Goal: Task Accomplishment & Management: Use online tool/utility

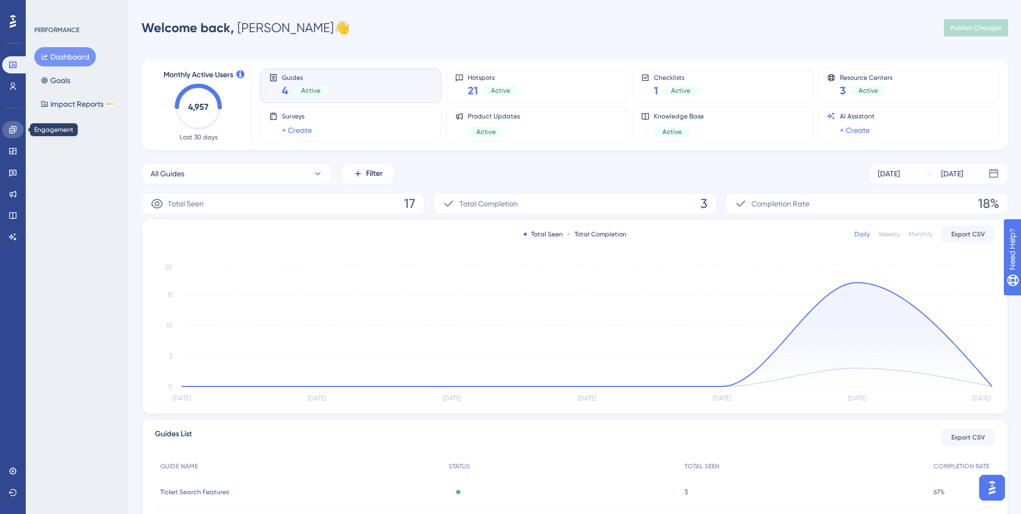
click at [14, 127] on icon at bounding box center [13, 129] width 9 height 9
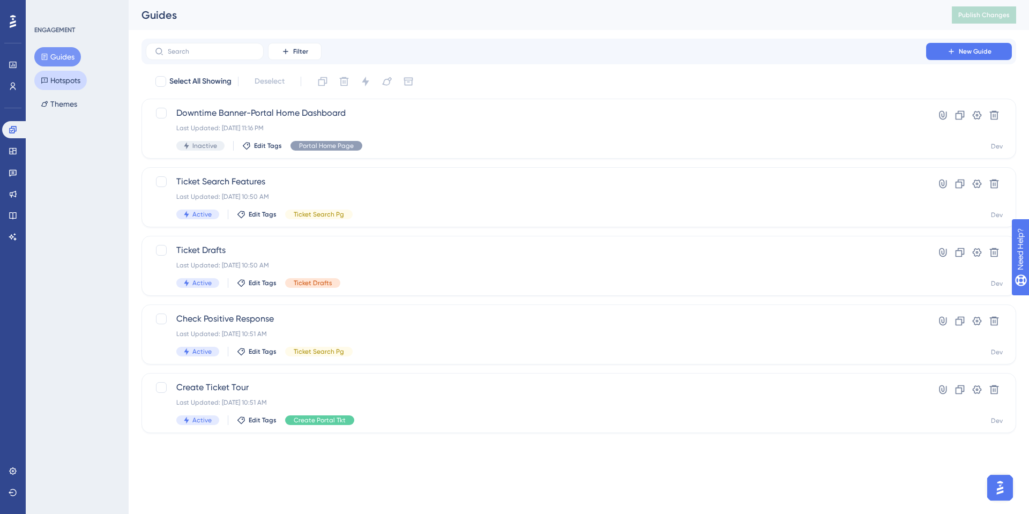
click at [53, 83] on button "Hotspots" at bounding box center [60, 80] width 53 height 19
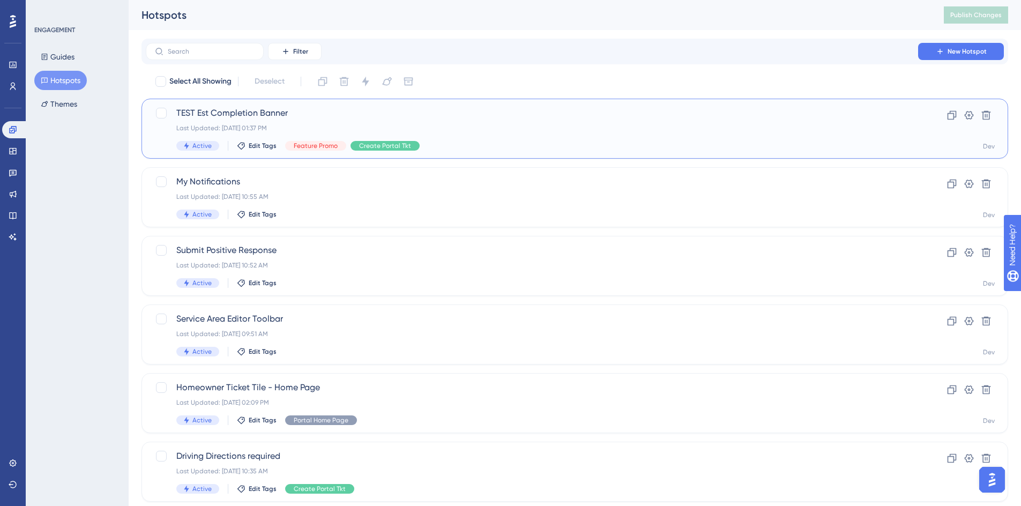
click at [264, 112] on span "TEST Est Completion Banner" at bounding box center [531, 113] width 711 height 13
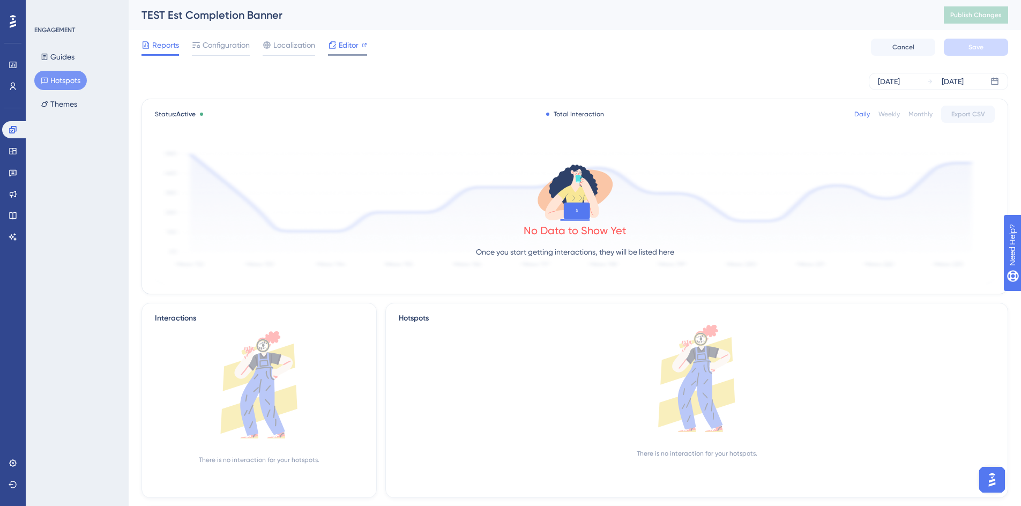
click at [339, 49] on span "Editor" at bounding box center [349, 45] width 20 height 13
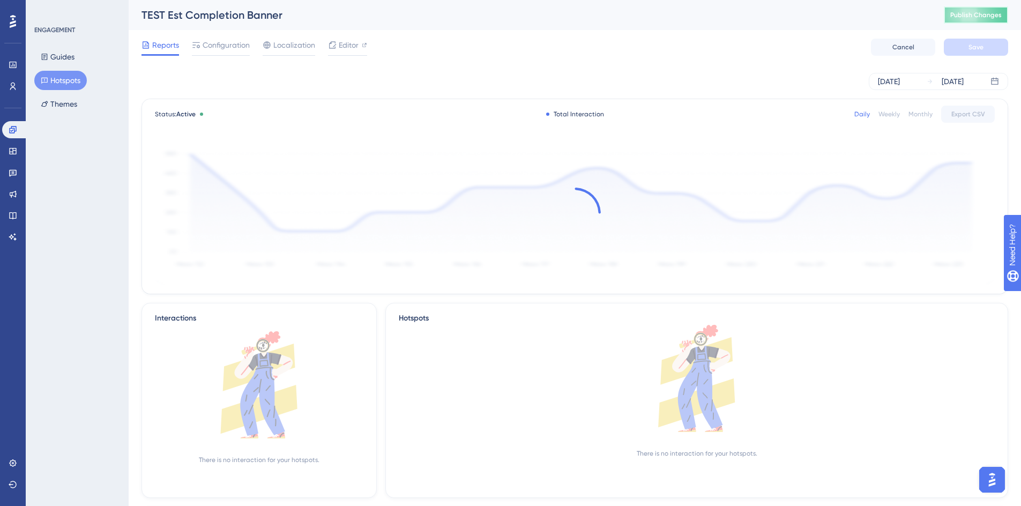
click at [984, 17] on span "Publish Changes" at bounding box center [976, 15] width 51 height 9
click at [980, 21] on button "Publish Changes" at bounding box center [976, 14] width 64 height 17
click at [986, 14] on span "Publish Changes" at bounding box center [976, 15] width 51 height 9
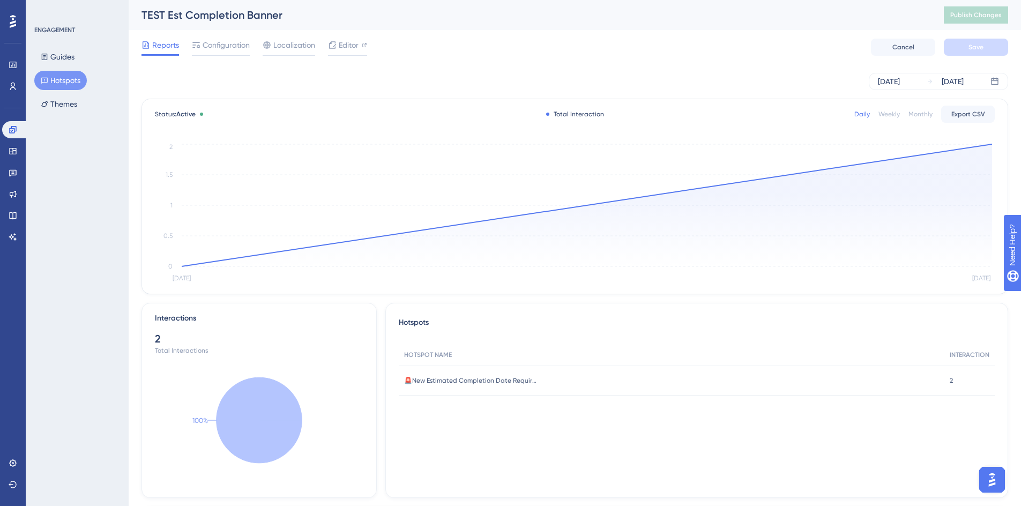
click at [49, 82] on button "Hotspots" at bounding box center [60, 80] width 53 height 19
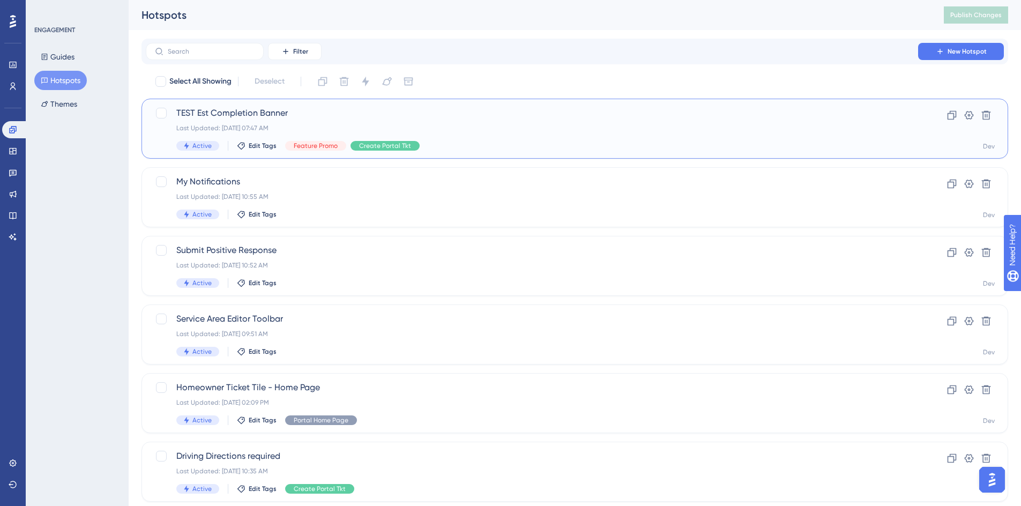
click at [236, 112] on span "TEST Est Completion Banner" at bounding box center [531, 113] width 711 height 13
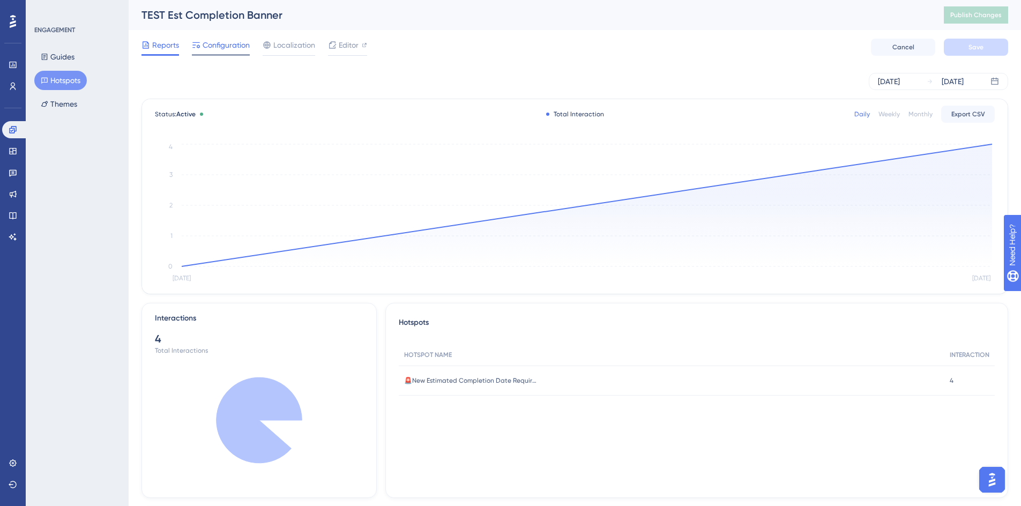
click at [225, 43] on span "Configuration" at bounding box center [226, 45] width 47 height 13
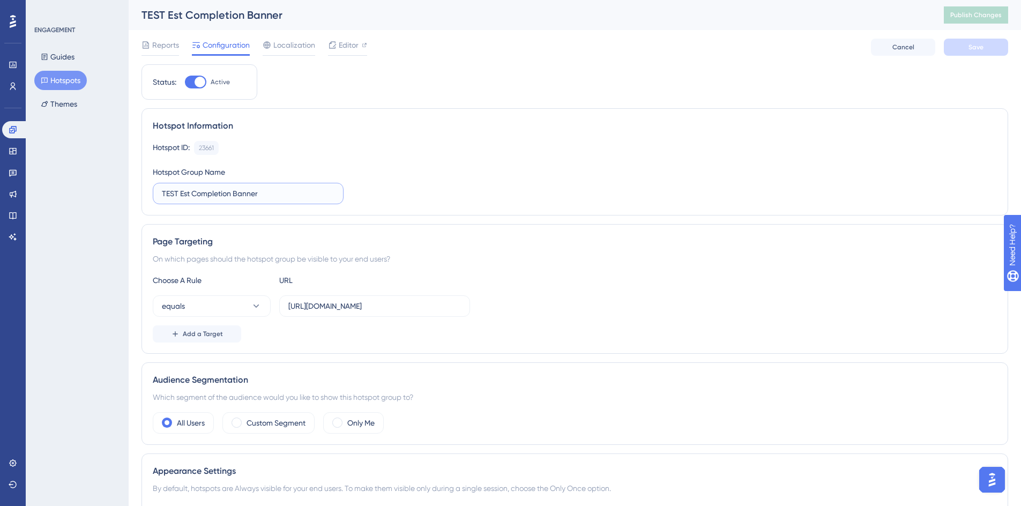
drag, startPoint x: 181, startPoint y: 192, endPoint x: 117, endPoint y: 193, distance: 63.8
click at [129, 193] on div "Performance Users Engagement Widgets Feedback Product Updates Knowledge Base AI…" at bounding box center [575, 401] width 893 height 802
click at [259, 195] on input "Est Completion Banner" at bounding box center [248, 194] width 173 height 12
type input "Est Completion Change Oct 2025"
click at [963, 51] on button "Save" at bounding box center [976, 47] width 64 height 17
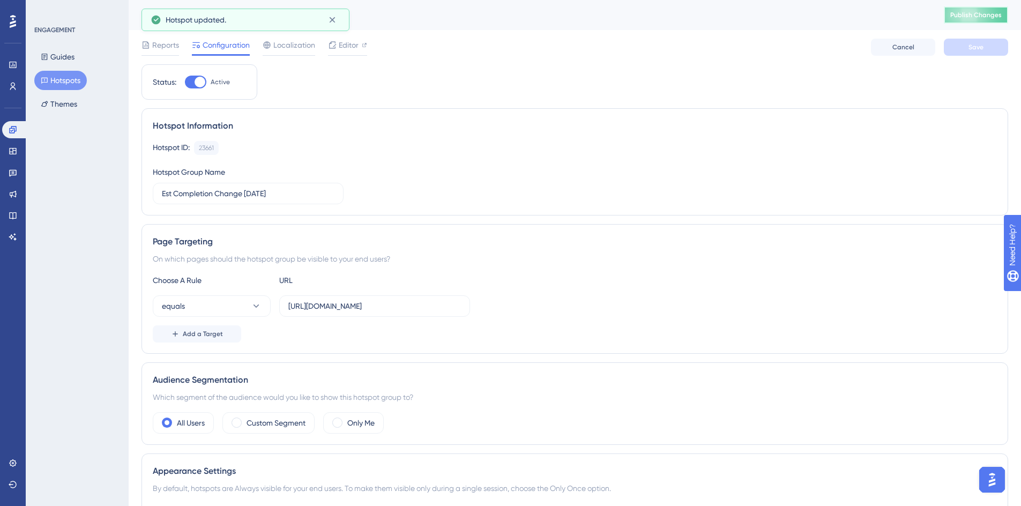
click at [969, 16] on span "Publish Changes" at bounding box center [976, 15] width 51 height 9
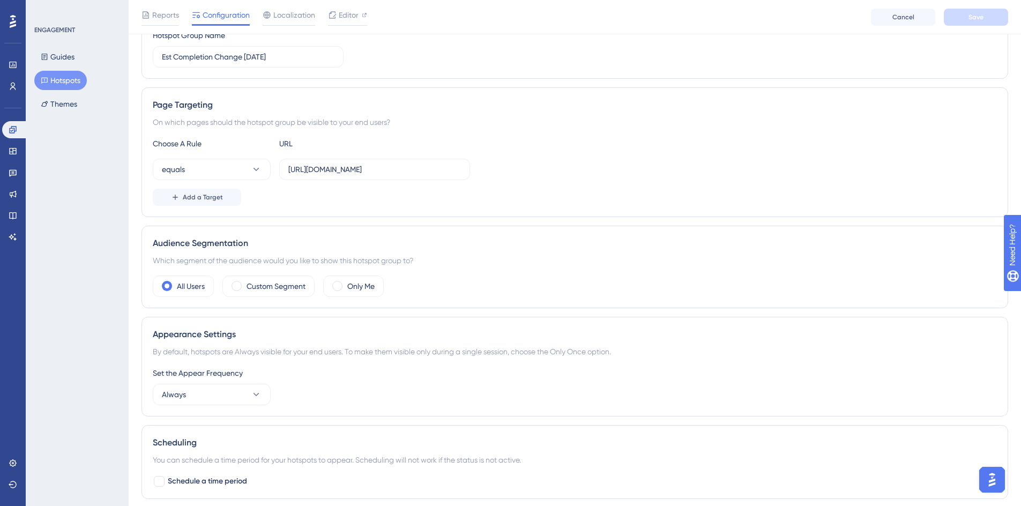
scroll to position [214, 0]
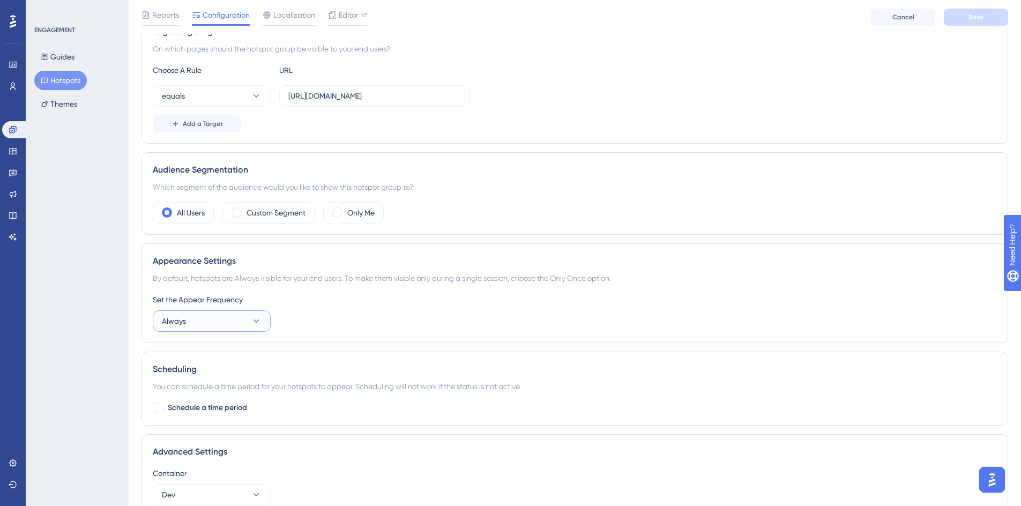
click at [261, 324] on icon at bounding box center [256, 321] width 11 height 11
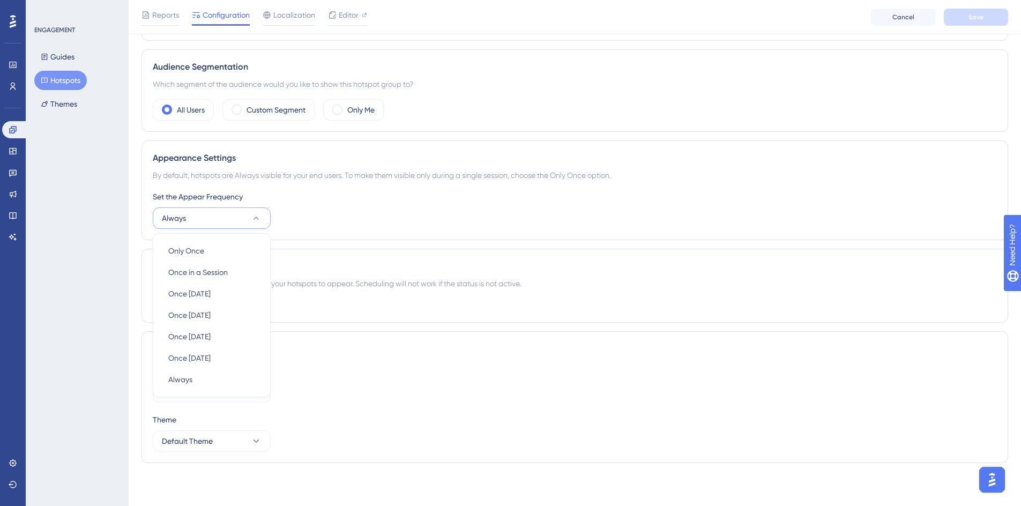
click at [320, 223] on div "Set the Appear Frequency Always Only Once Only Once Once in a Session Once in a…" at bounding box center [575, 209] width 844 height 39
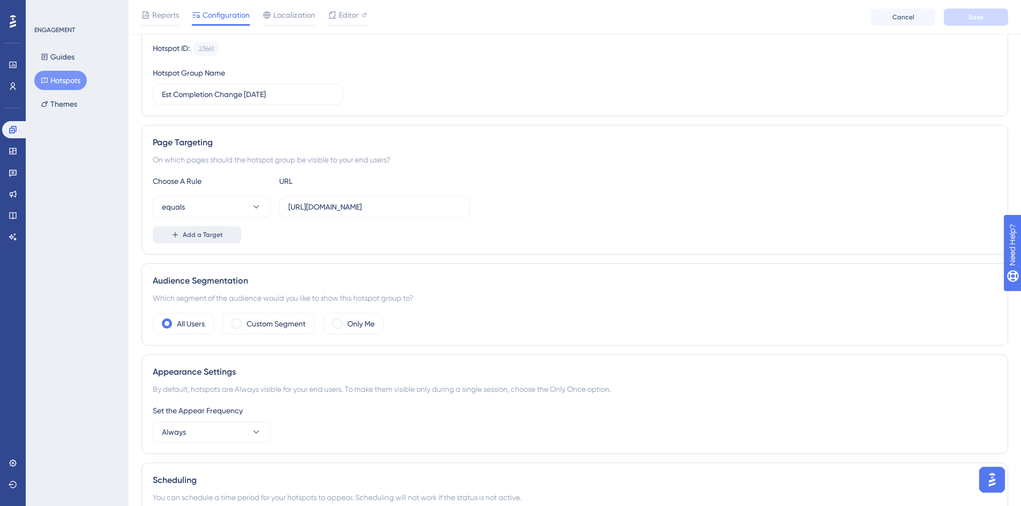
scroll to position [103, 0]
click at [202, 236] on span "Add a Target" at bounding box center [203, 235] width 40 height 9
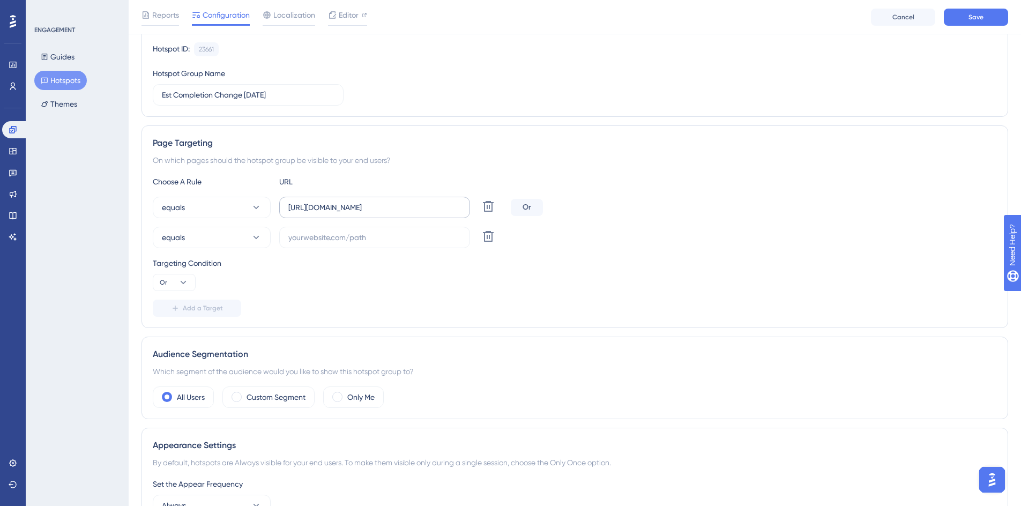
drag, startPoint x: 287, startPoint y: 205, endPoint x: 441, endPoint y: 209, distance: 154.5
click at [441, 209] on label "https://geoappdev.okie811.org/ui/ticket/add" at bounding box center [374, 207] width 191 height 21
click at [441, 209] on input "https://geoappdev.okie811.org/ui/ticket/add" at bounding box center [374, 208] width 173 height 12
drag, startPoint x: 448, startPoint y: 206, endPoint x: 281, endPoint y: 201, distance: 166.3
click at [281, 201] on label "https://geoappdev.okie811.org/ui/ticket/add" at bounding box center [374, 207] width 191 height 21
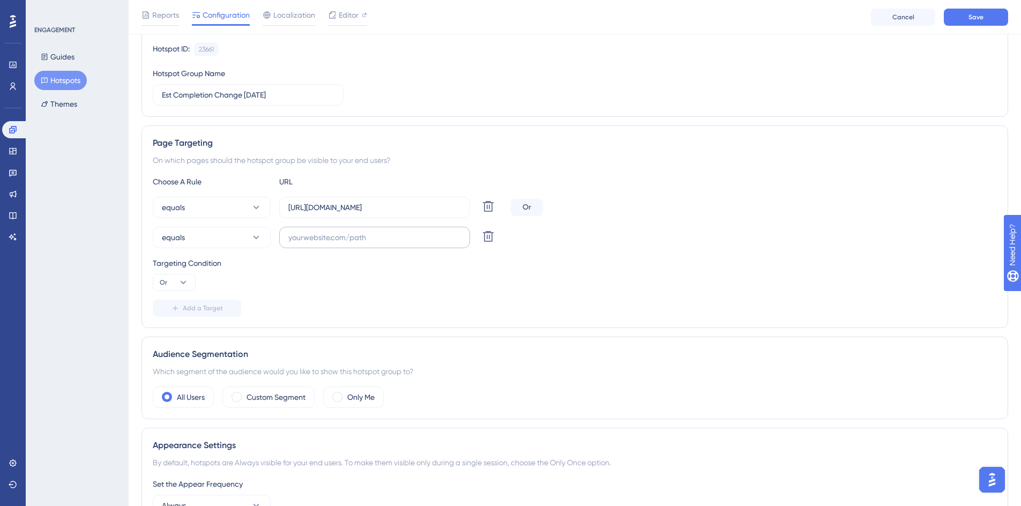
click at [321, 244] on label at bounding box center [374, 237] width 191 height 21
click at [321, 243] on input "text" at bounding box center [374, 238] width 173 height 12
paste input "https://geoappdev.okie811.org/ui/ticket/add"
click at [346, 234] on input "https://geoappdev.okie811.org/ui/ticket/add" at bounding box center [374, 238] width 173 height 12
type input "https://geoappv3.okie811.org/ui/ticket/add"
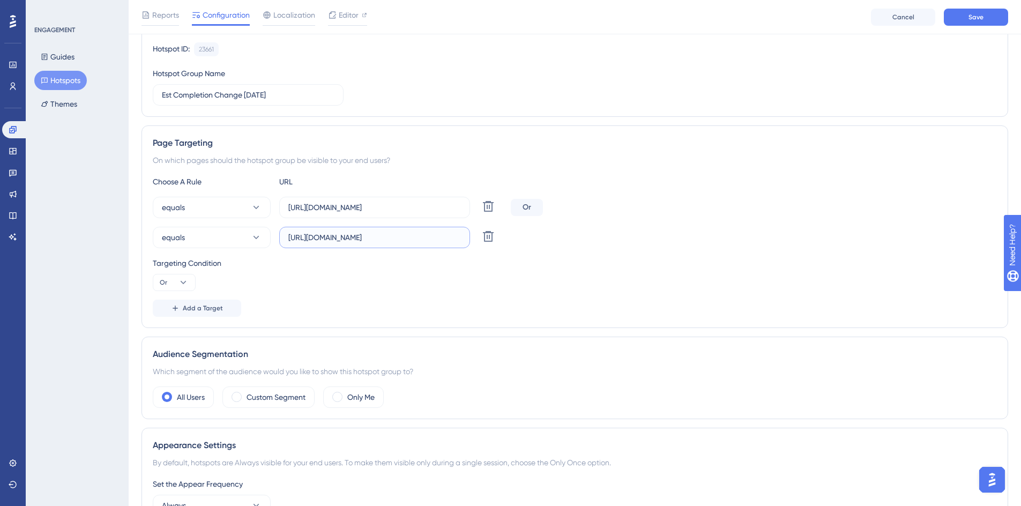
click at [458, 238] on input "https://geoappv3.okie811.org/ui/ticket/add" at bounding box center [374, 238] width 173 height 12
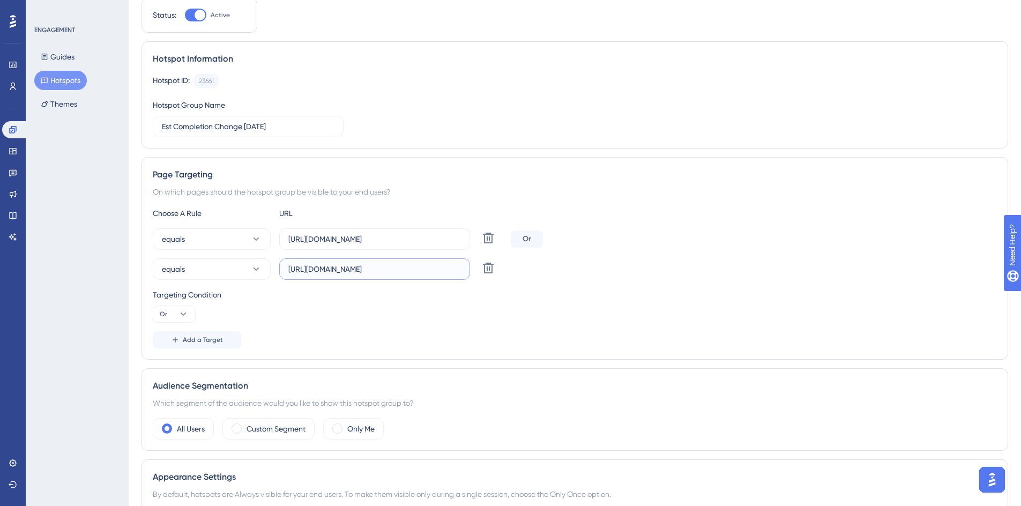
scroll to position [0, 0]
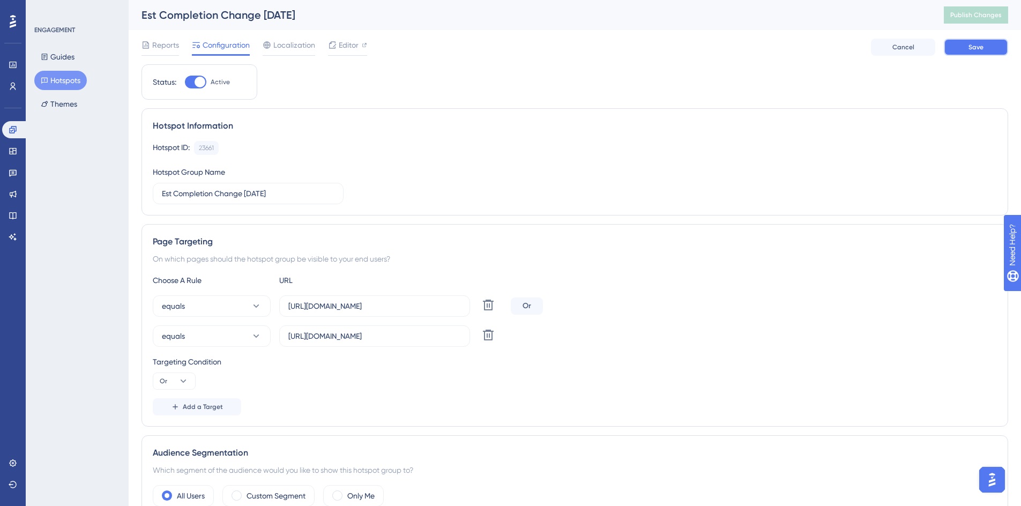
click at [977, 46] on span "Save" at bounding box center [976, 47] width 15 height 9
click at [255, 191] on input "Est Completion Change Oct 2025" at bounding box center [248, 194] width 173 height 12
type input "Est Completion Change Sept232025"
click at [443, 184] on div "Hotspot ID: 23661 Copy Hotspot Group Name Est Completion Change Sept232025" at bounding box center [575, 172] width 844 height 63
click at [977, 46] on span "Save" at bounding box center [976, 47] width 15 height 9
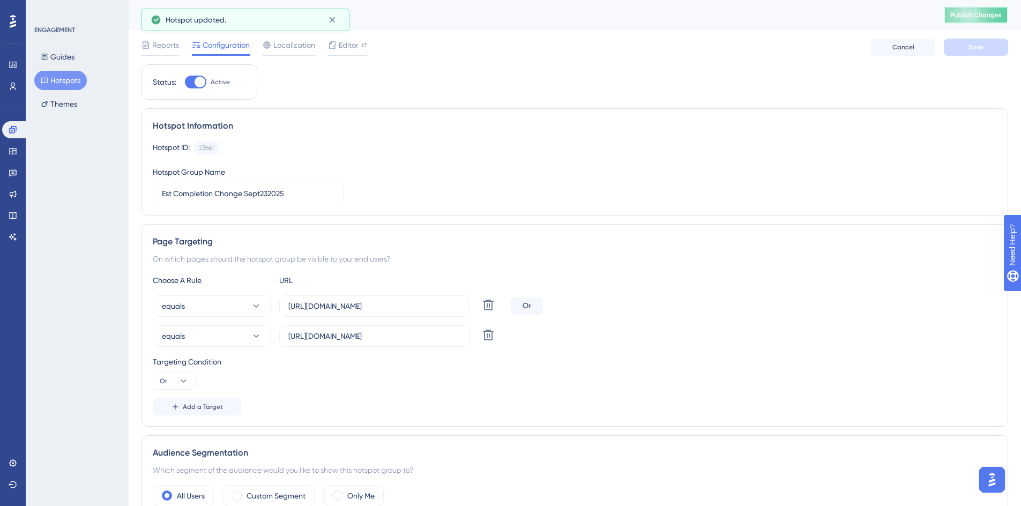
click at [979, 14] on span "Publish Changes" at bounding box center [976, 15] width 51 height 9
click at [54, 84] on button "Hotspots" at bounding box center [60, 80] width 53 height 19
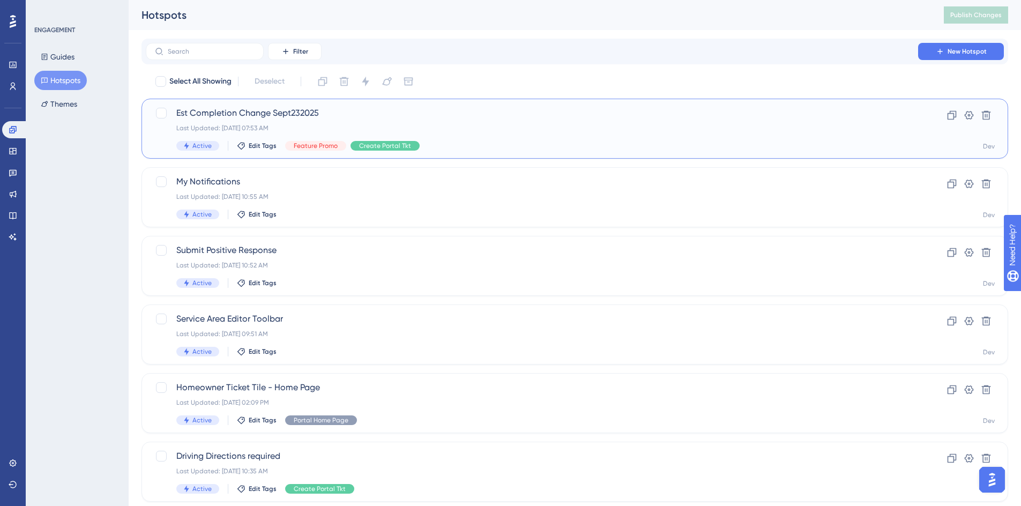
click at [320, 115] on span "Est Completion Change Sept232025" at bounding box center [531, 113] width 711 height 13
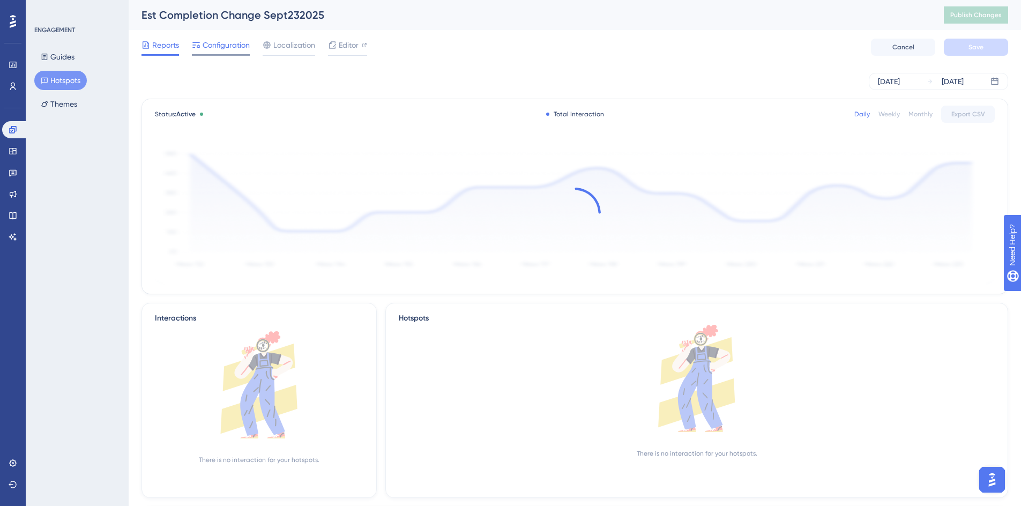
click at [226, 47] on span "Configuration" at bounding box center [226, 45] width 47 height 13
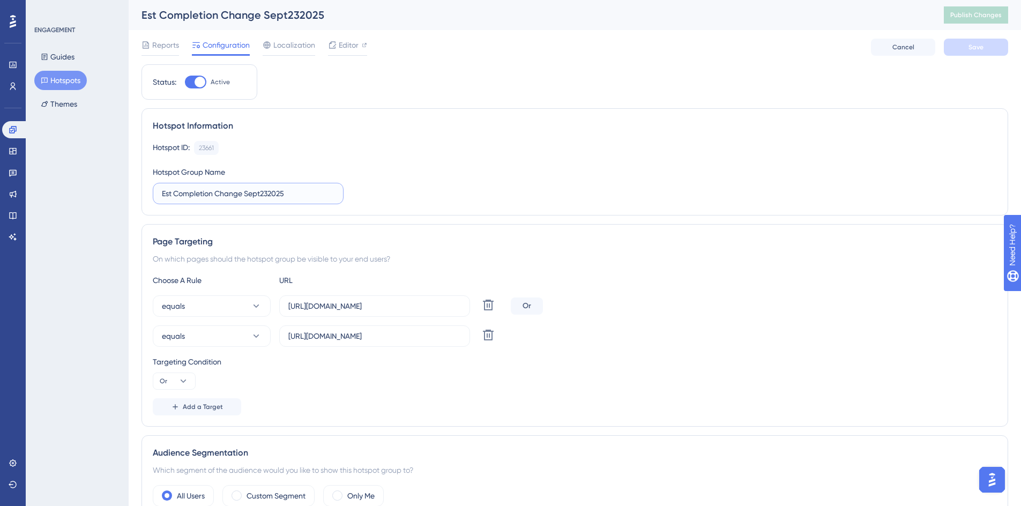
click at [295, 196] on input "Est Completion Change Sept232025" at bounding box center [248, 194] width 173 height 12
click at [243, 194] on input "Est Completion Change Sept232025" at bounding box center [248, 194] width 173 height 12
click at [286, 191] on input "Est Comp Date Field Sept232025" at bounding box center [248, 194] width 173 height 12
type input "Est Comp Date Field Sept232025 (1)"
click at [977, 53] on button "Save" at bounding box center [976, 47] width 64 height 17
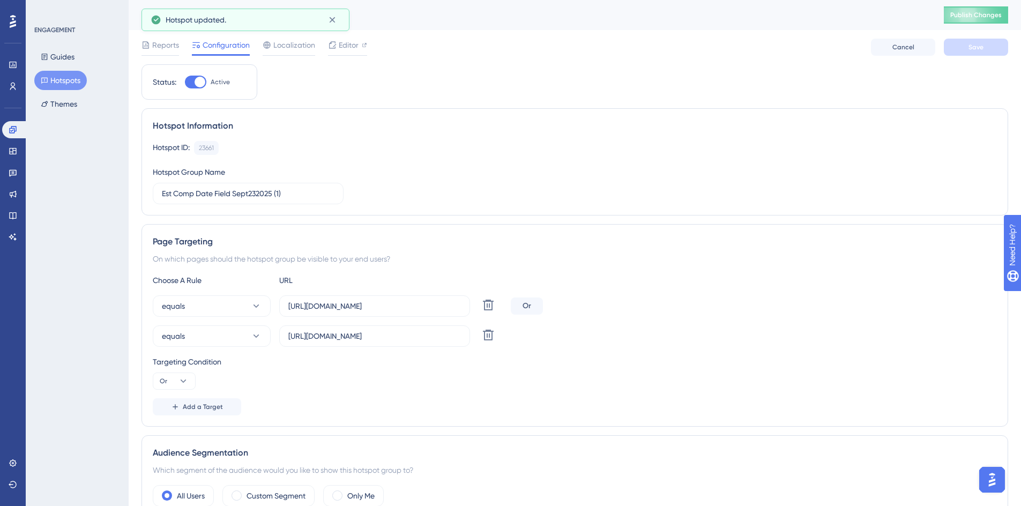
click at [58, 77] on button "Hotspots" at bounding box center [60, 80] width 53 height 19
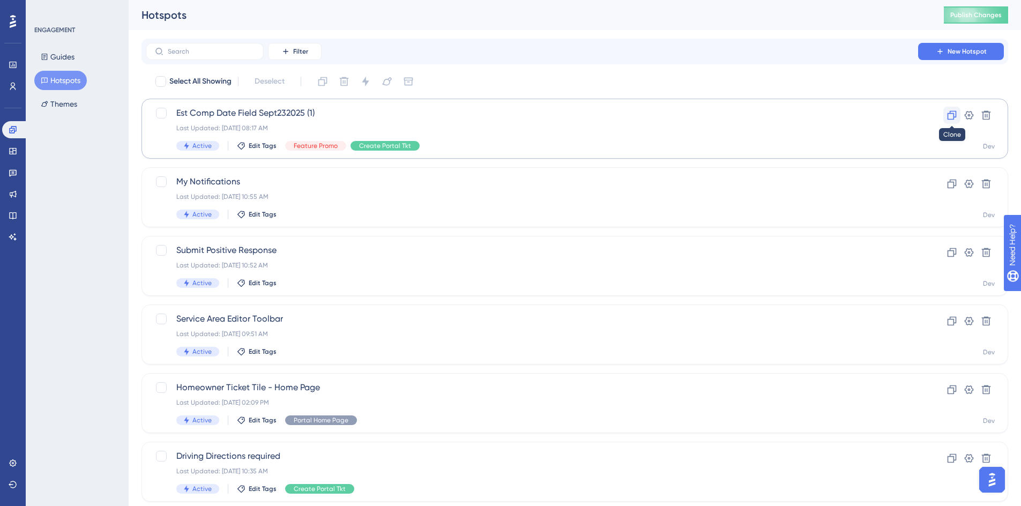
click at [953, 115] on icon at bounding box center [952, 115] width 11 height 11
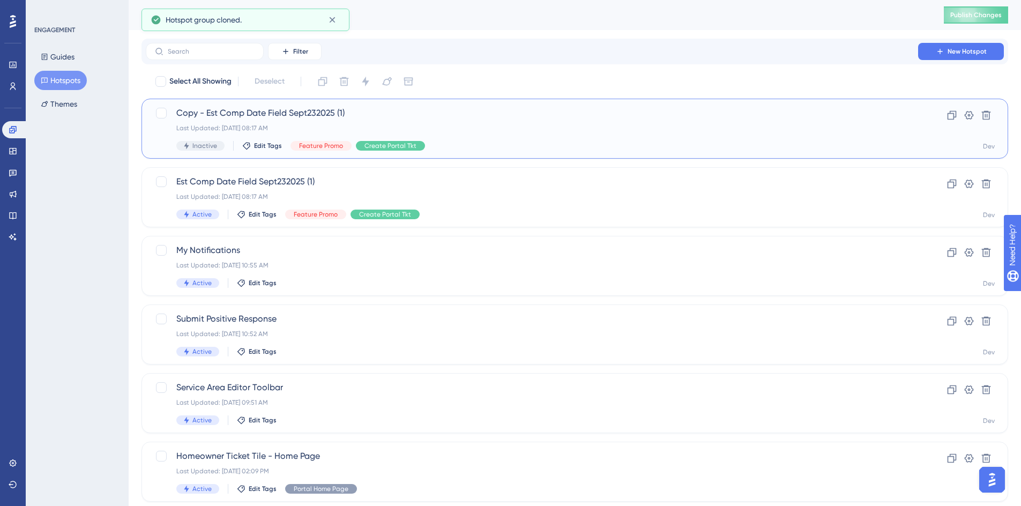
click at [318, 114] on span "Copy - Est Comp Date Field Sept232025 (1)" at bounding box center [531, 113] width 711 height 13
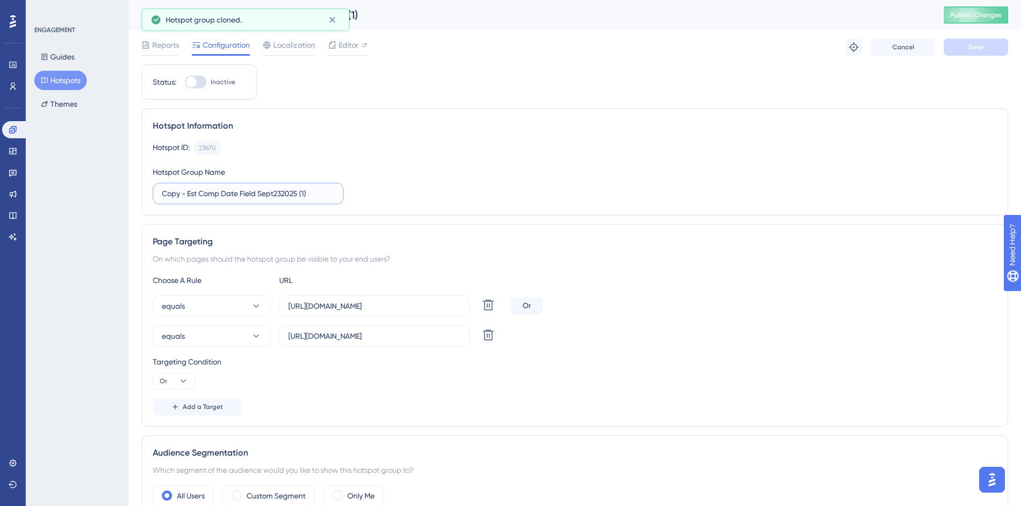
click at [306, 194] on input "Copy - Est Comp Date Field Sept232025 (1)" at bounding box center [248, 194] width 173 height 12
drag, startPoint x: 189, startPoint y: 191, endPoint x: 143, endPoint y: 196, distance: 46.4
click at [143, 196] on div "Hotspot Information Hotspot ID: 23670 Copy Hotspot Group Name Copy - Est Comp D…" at bounding box center [575, 161] width 867 height 107
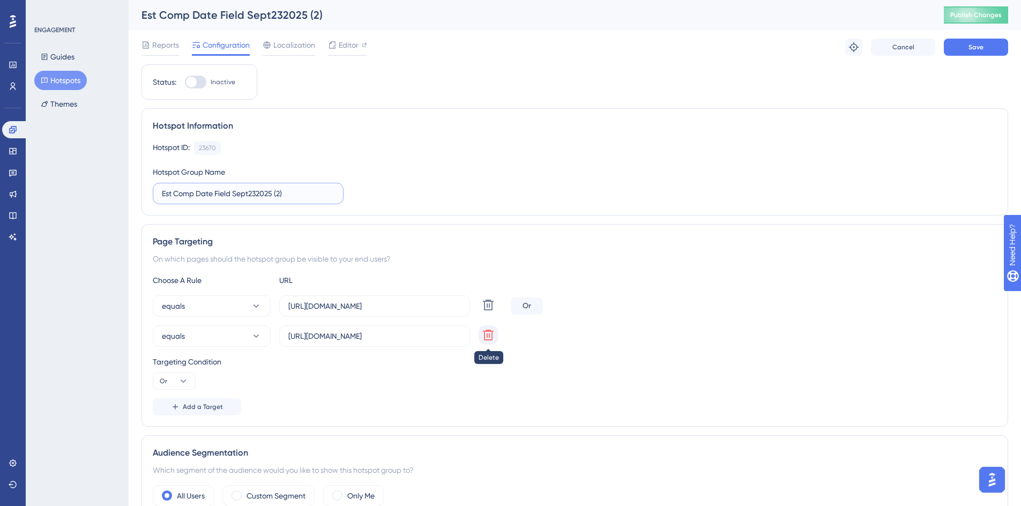
type input "Est Comp Date Field Sept232025 (2)"
click at [484, 337] on icon at bounding box center [488, 335] width 13 height 13
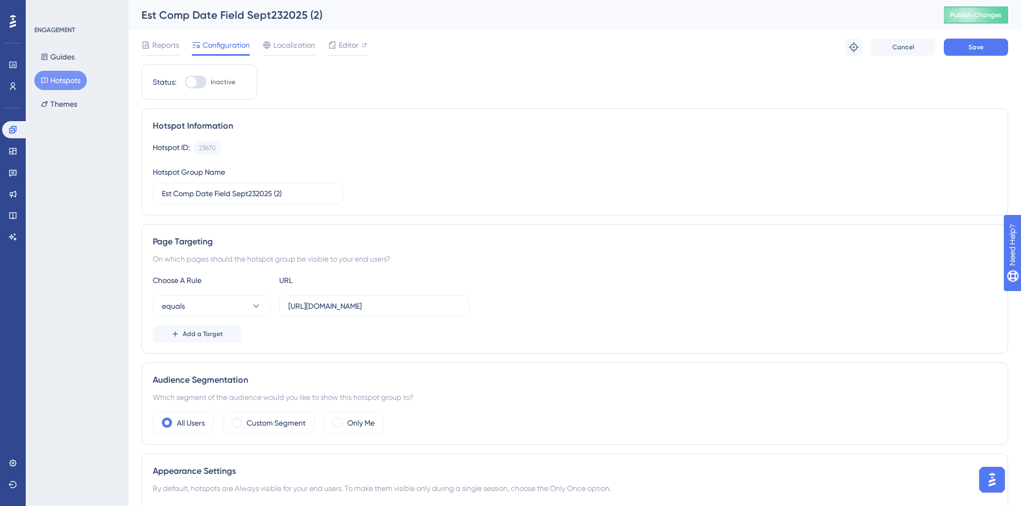
click at [192, 86] on div at bounding box center [191, 82] width 11 height 11
click at [185, 83] on input "Inactive" at bounding box center [184, 82] width 1 height 1
checkbox input "true"
click at [968, 51] on button "Save" at bounding box center [976, 47] width 64 height 17
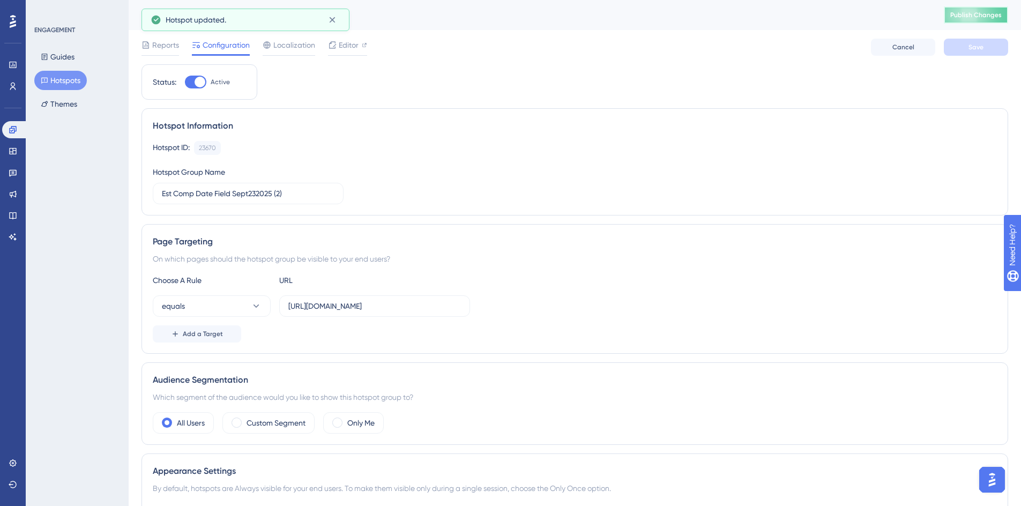
click at [978, 14] on span "Publish Changes" at bounding box center [976, 15] width 51 height 9
click at [453, 306] on input "https://geoappdev.okie811.org/ui/ticket/add" at bounding box center [374, 306] width 173 height 12
click at [452, 309] on input "https://geoappdev.okie811.org/ui/ticket/search" at bounding box center [374, 306] width 173 height 12
click at [455, 308] on input "https://geoappdev.okie811.org/ui/ticket/search" at bounding box center [374, 306] width 173 height 12
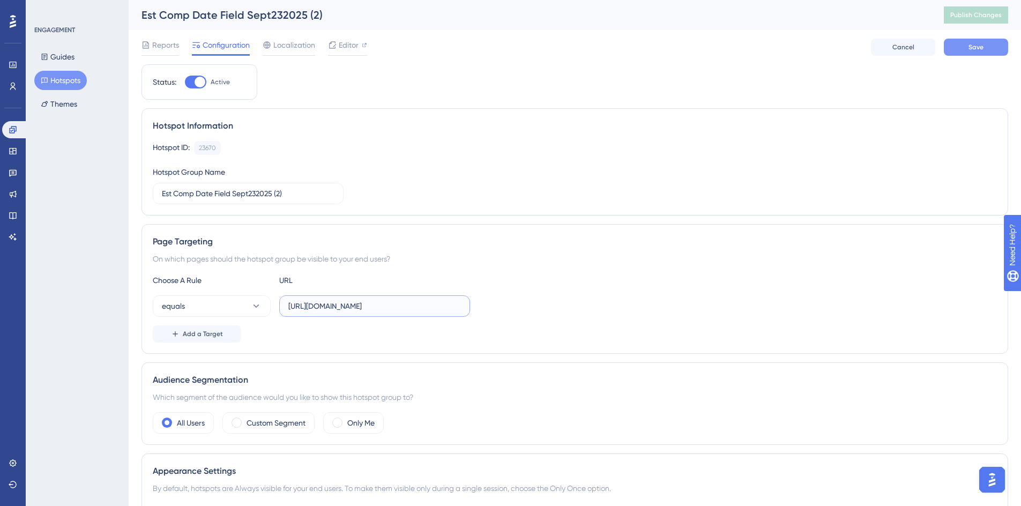
type input "https://geoappdev.okie811.org/ui/ticket/search/advanced"
click at [961, 48] on button "Save" at bounding box center [976, 47] width 64 height 17
click at [337, 48] on div "Editor" at bounding box center [347, 45] width 39 height 13
click at [980, 15] on span "Publish Changes" at bounding box center [976, 15] width 51 height 9
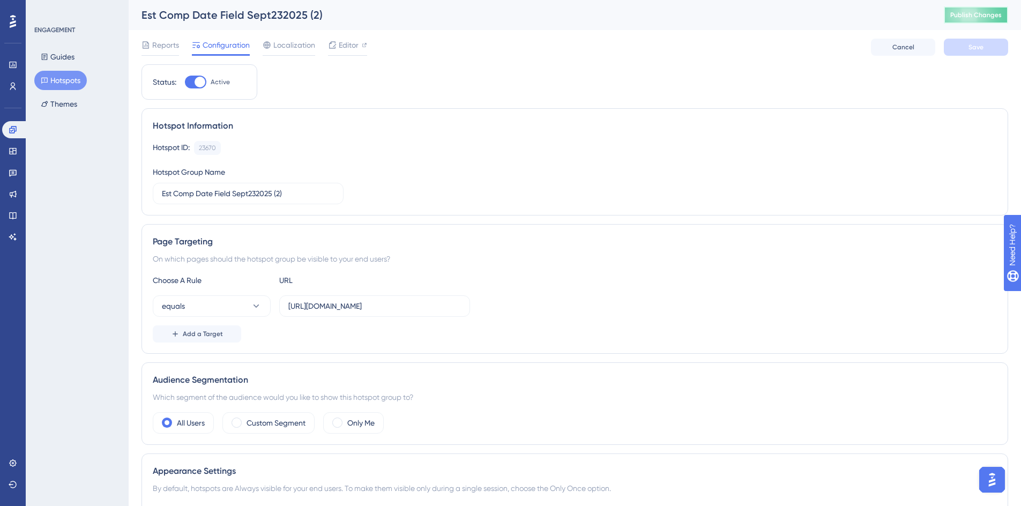
click at [981, 18] on span "Publish Changes" at bounding box center [976, 15] width 51 height 9
click at [423, 308] on input "https://geoappdev.okie811.org/ui/ticket/search/advanced" at bounding box center [374, 306] width 173 height 12
click at [990, 11] on span "Publish Changes" at bounding box center [976, 15] width 51 height 9
click at [967, 16] on span "Publish Changes" at bounding box center [976, 15] width 51 height 9
click at [203, 331] on span "Add a Target" at bounding box center [203, 334] width 40 height 9
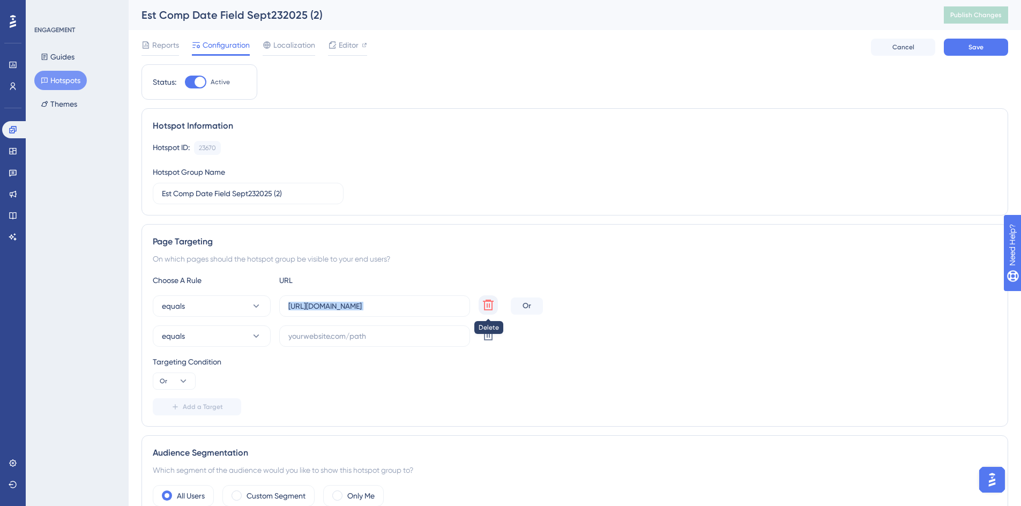
drag, startPoint x: 286, startPoint y: 303, endPoint x: 481, endPoint y: 306, distance: 194.6
click at [481, 306] on div "equals https://geoappdev.okie811.org/ui/ticket/search/advanced Delete" at bounding box center [330, 305] width 354 height 21
click at [322, 335] on input "text" at bounding box center [374, 336] width 173 height 12
paste input "https://geoappdev.okie811.org/ui/ticket/search/advanced"
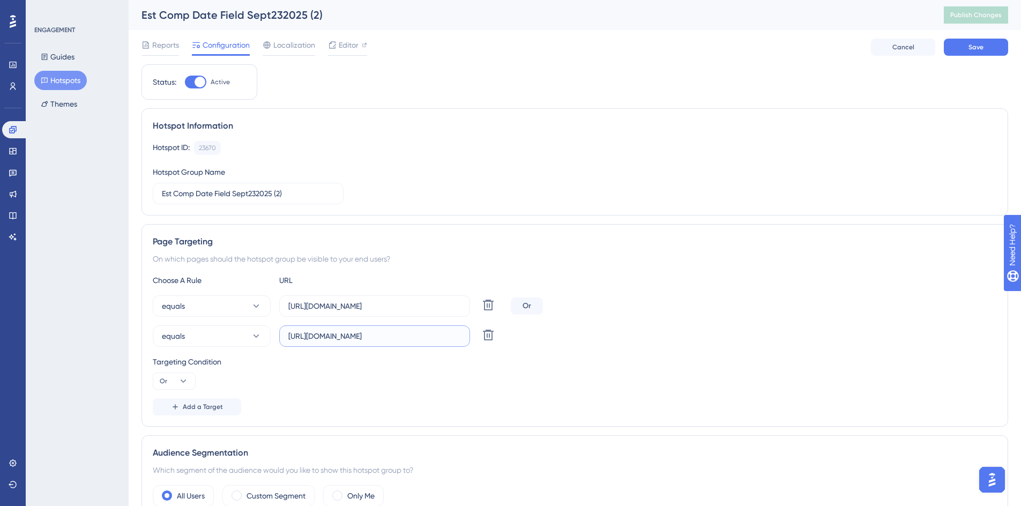
click at [319, 338] on input "https://geoappdev.okie811.org/ui/ticket/search/advanced" at bounding box center [374, 336] width 173 height 12
type input "https://geoappv3.okie811.org/ui/ticket/search/advanced"
click at [967, 49] on button "Save" at bounding box center [976, 47] width 64 height 17
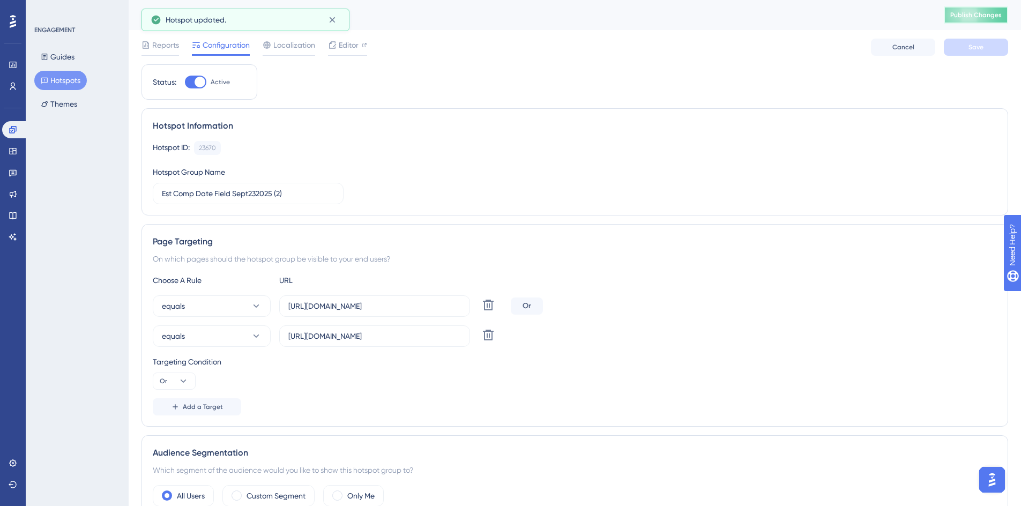
click at [974, 11] on button "Publish Changes" at bounding box center [976, 14] width 64 height 17
click at [335, 339] on input "https://geoappv3.okie811.org/ui/ticket/search/advanced" at bounding box center [374, 336] width 173 height 12
click at [51, 82] on button "Hotspots" at bounding box center [60, 80] width 53 height 19
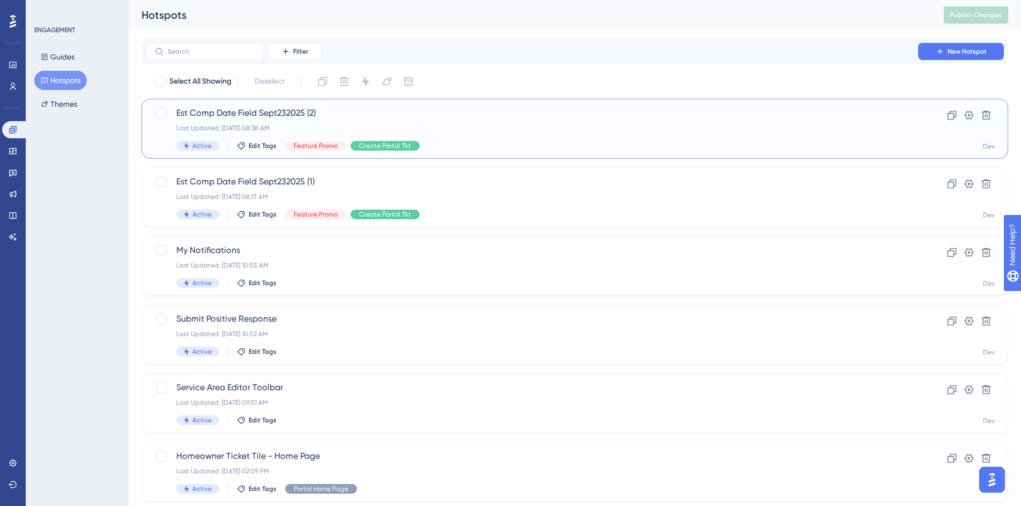
click at [279, 112] on span "Est Comp Date Field Sept232025 (2)" at bounding box center [531, 113] width 711 height 13
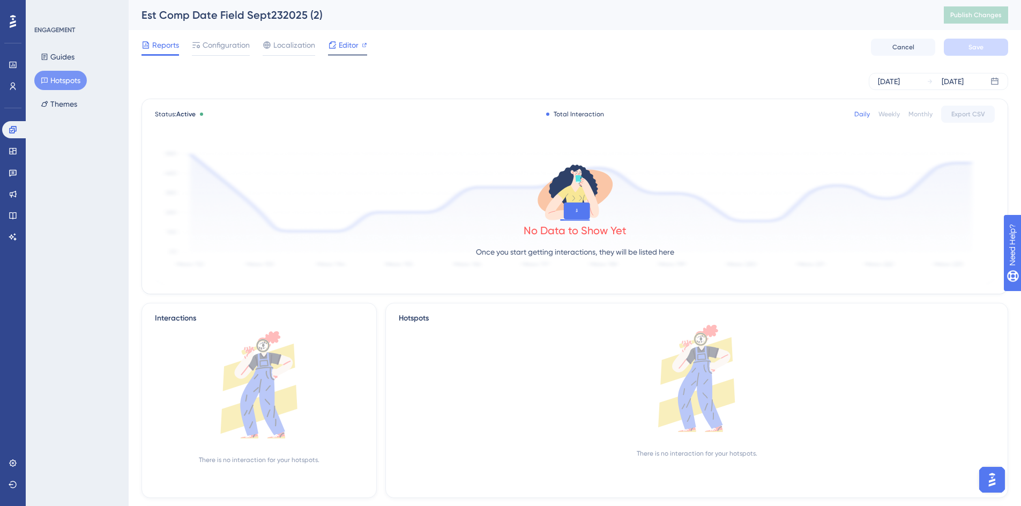
click at [346, 46] on span "Editor" at bounding box center [349, 45] width 20 height 13
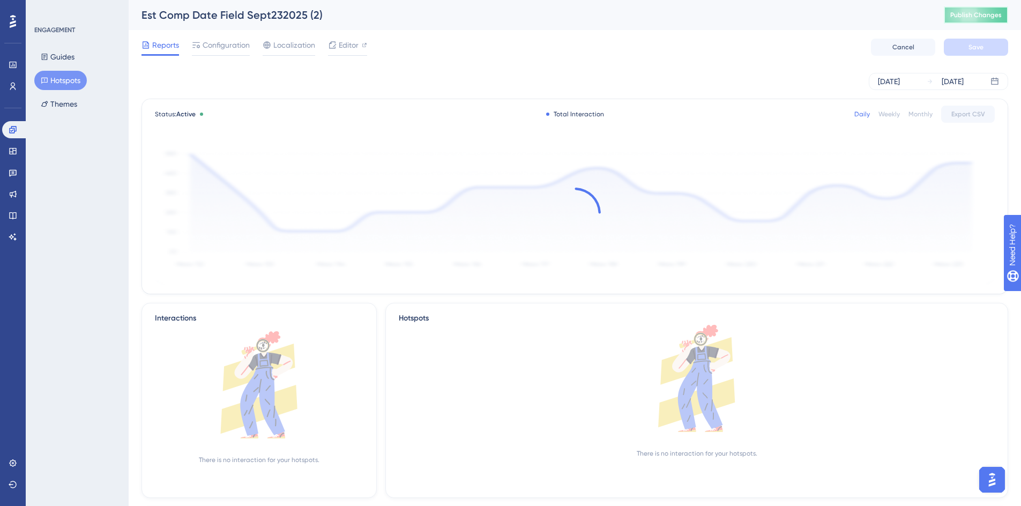
click at [993, 19] on span "Publish Changes" at bounding box center [976, 15] width 51 height 9
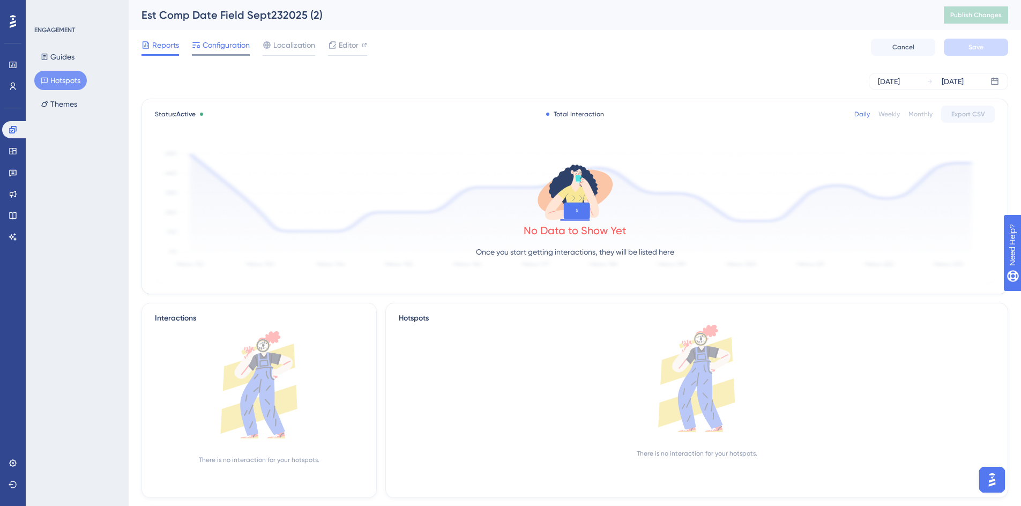
click at [220, 46] on span "Configuration" at bounding box center [226, 45] width 47 height 13
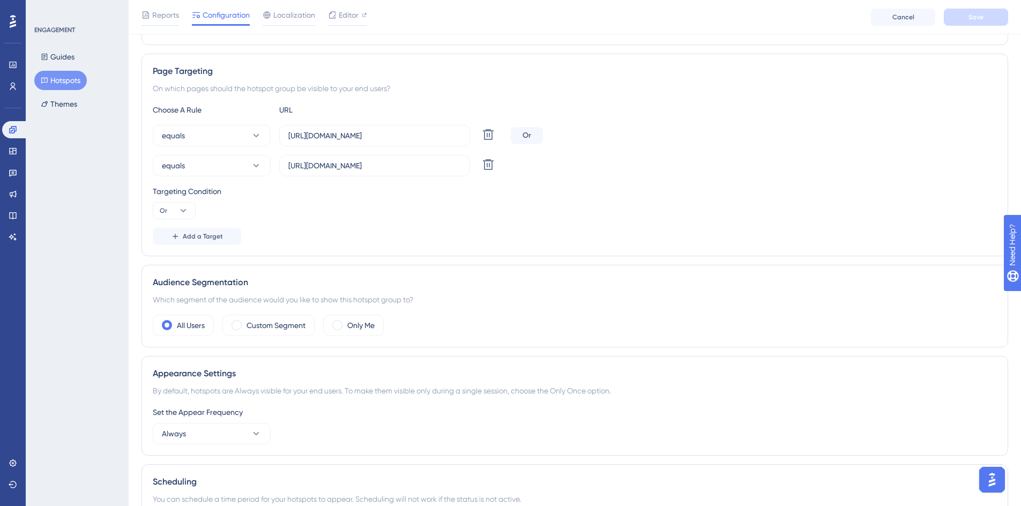
scroll to position [268, 0]
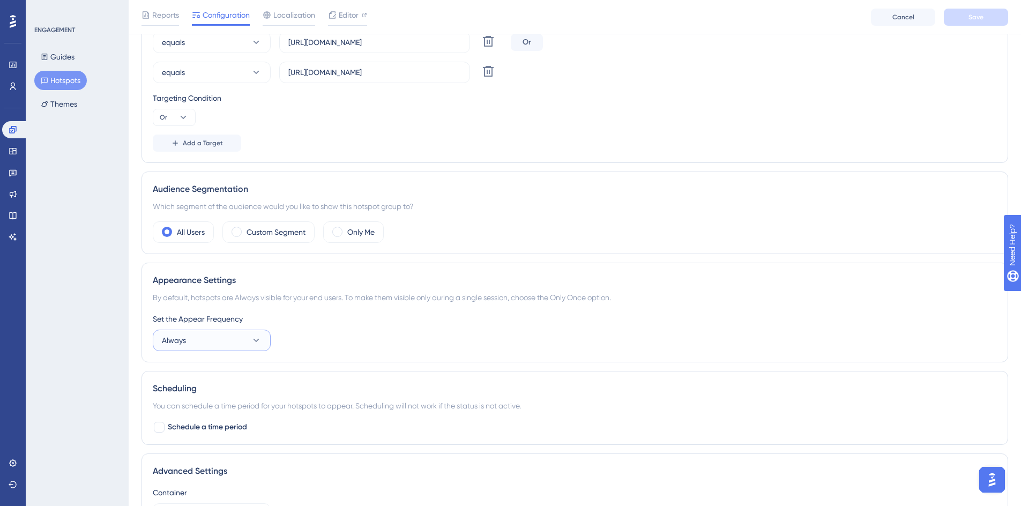
click at [259, 342] on icon at bounding box center [256, 340] width 11 height 11
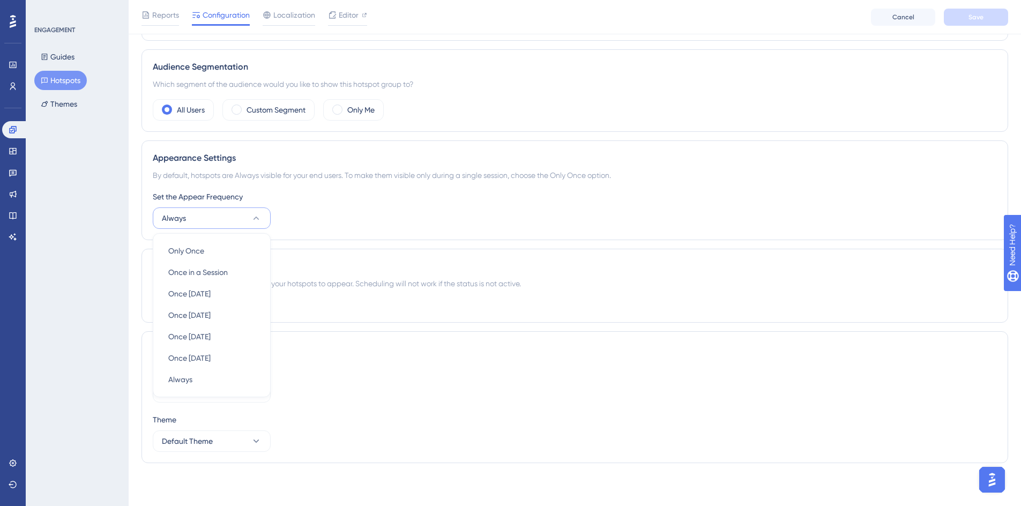
click at [336, 229] on div "Appearance Settings By default, hotspots are Always visible for your end users.…" at bounding box center [575, 190] width 867 height 100
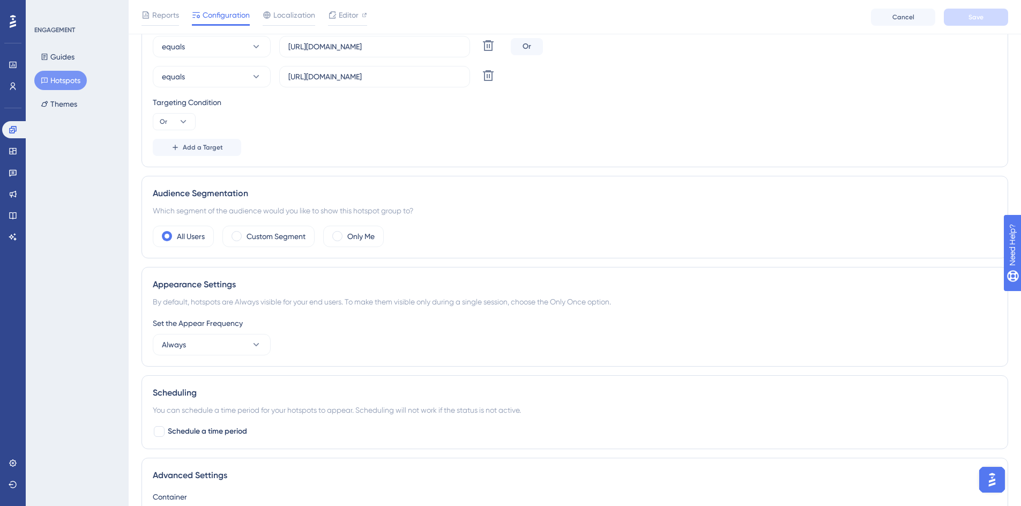
scroll to position [283, 0]
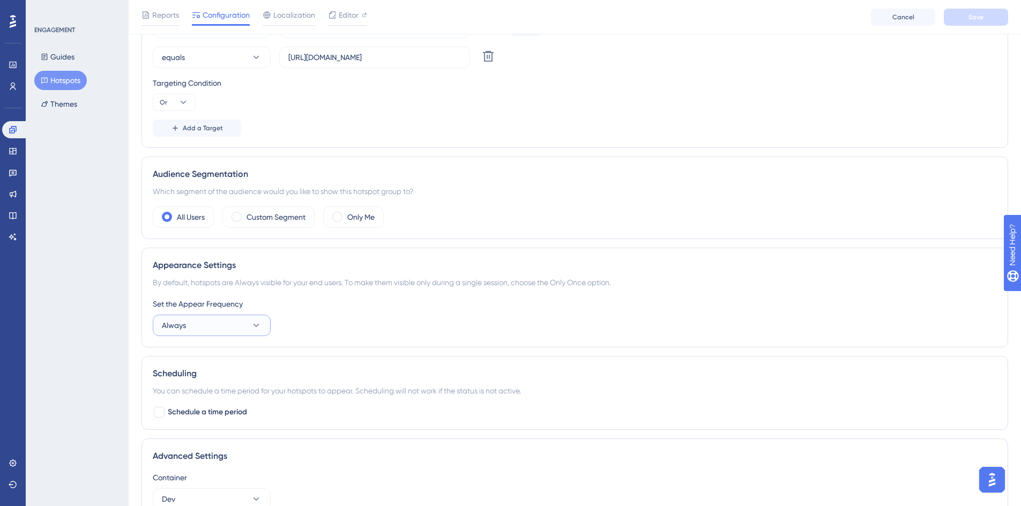
click at [253, 327] on icon at bounding box center [256, 325] width 11 height 11
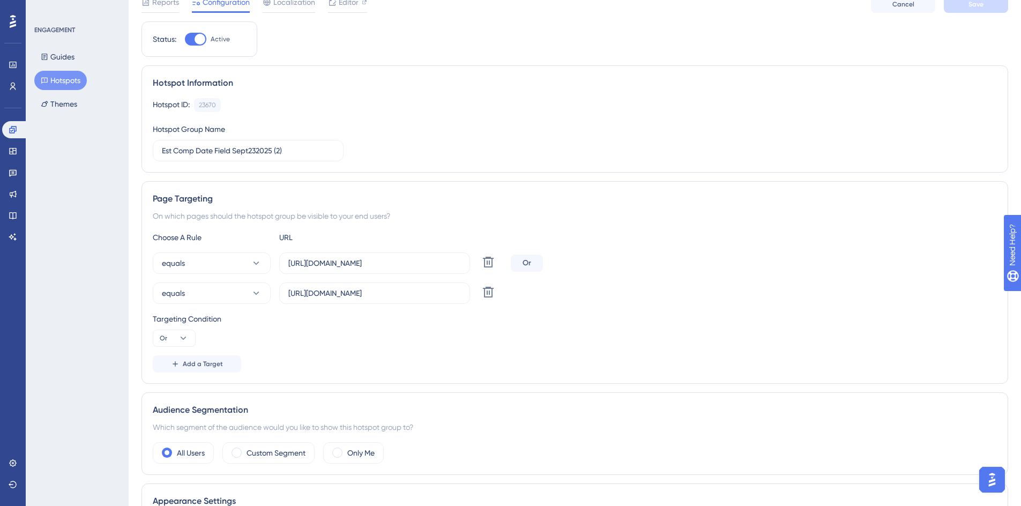
scroll to position [0, 0]
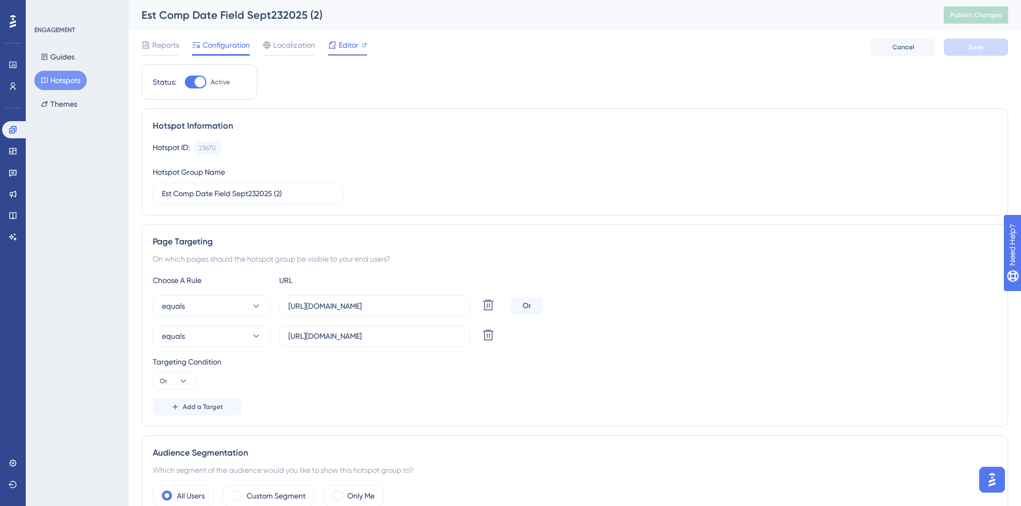
click at [339, 44] on span "Editor" at bounding box center [349, 45] width 20 height 13
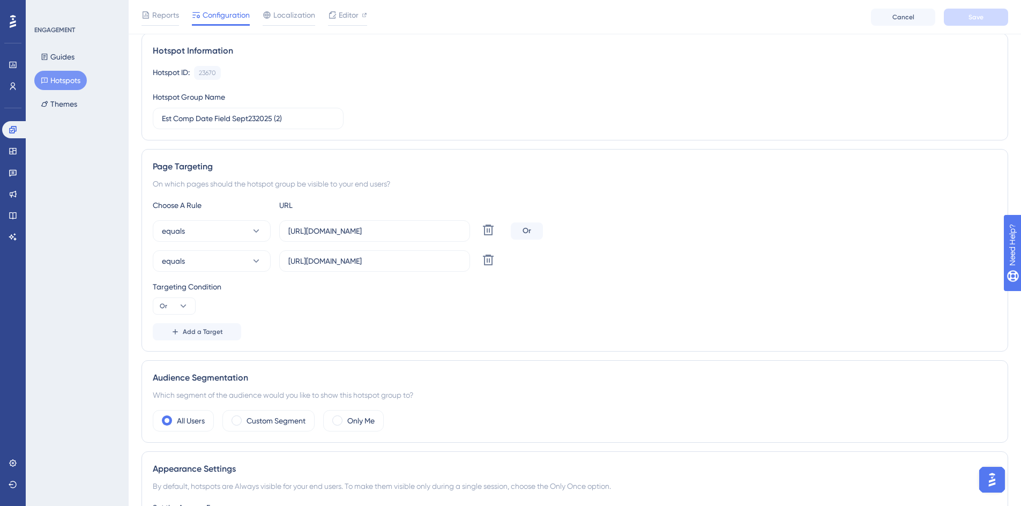
scroll to position [161, 0]
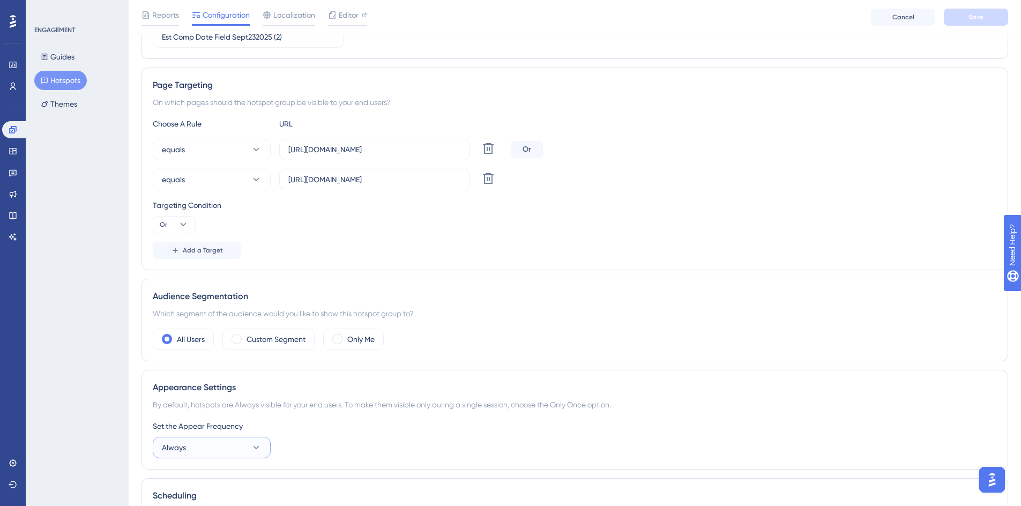
click at [186, 449] on button "Always" at bounding box center [212, 447] width 118 height 21
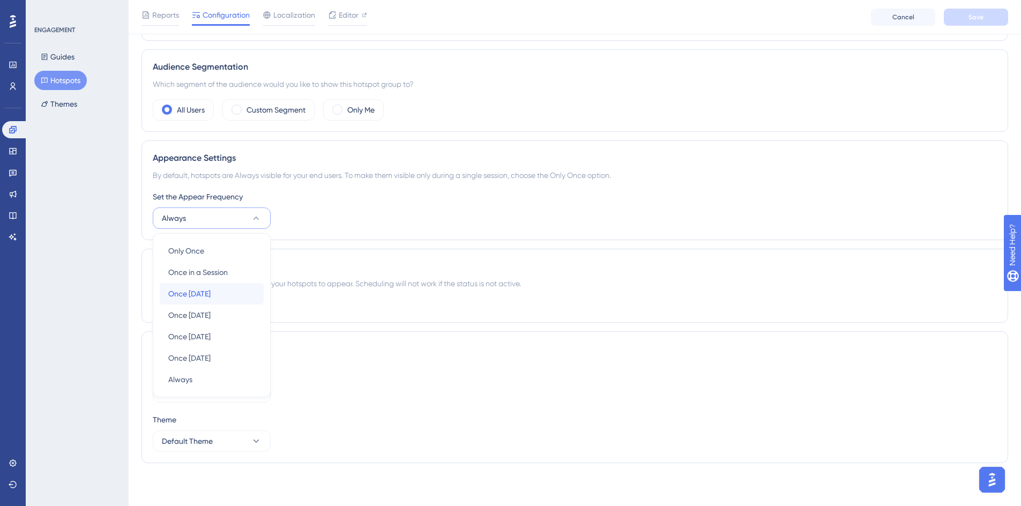
click at [207, 294] on span "Once in 1 day" at bounding box center [189, 293] width 42 height 13
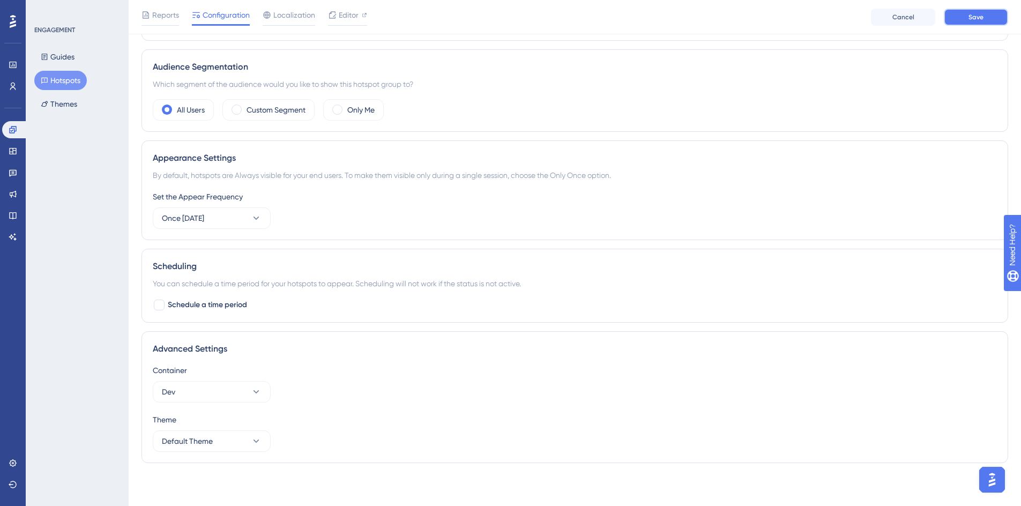
click at [990, 14] on button "Save" at bounding box center [976, 17] width 64 height 17
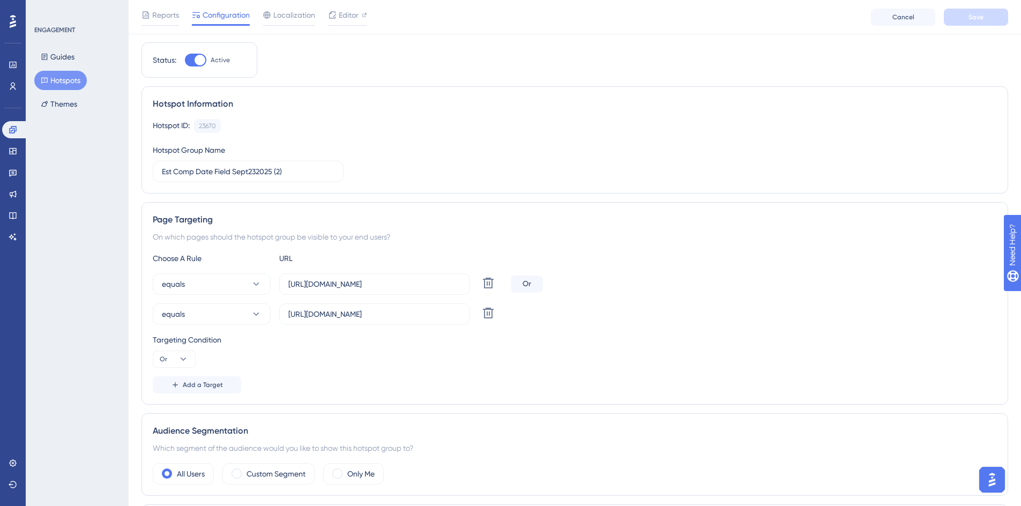
scroll to position [0, 0]
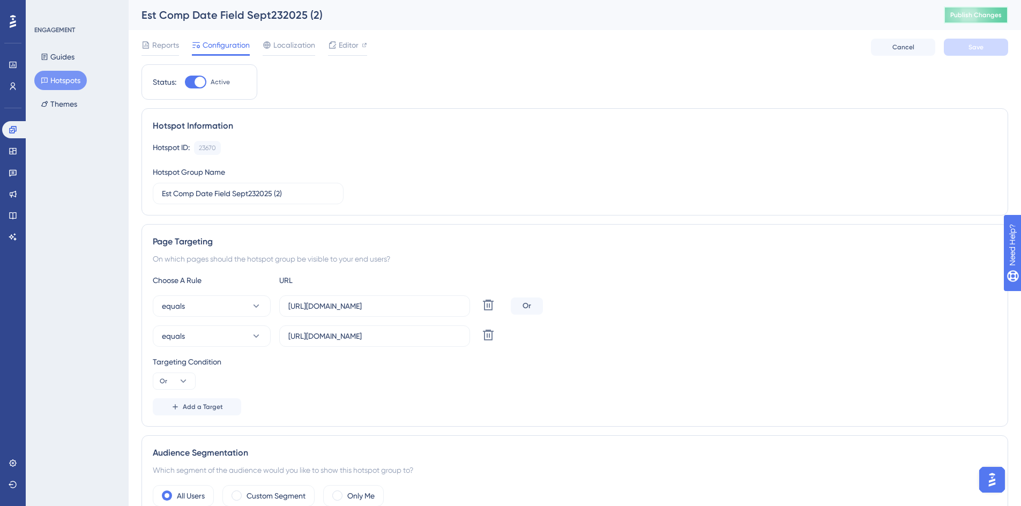
click at [983, 13] on span "Publish Changes" at bounding box center [976, 15] width 51 height 9
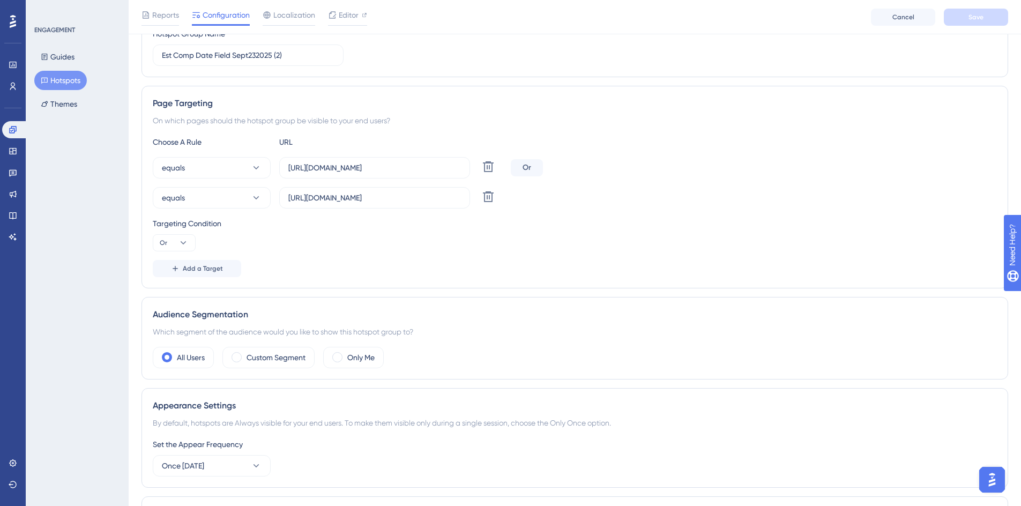
scroll to position [214, 0]
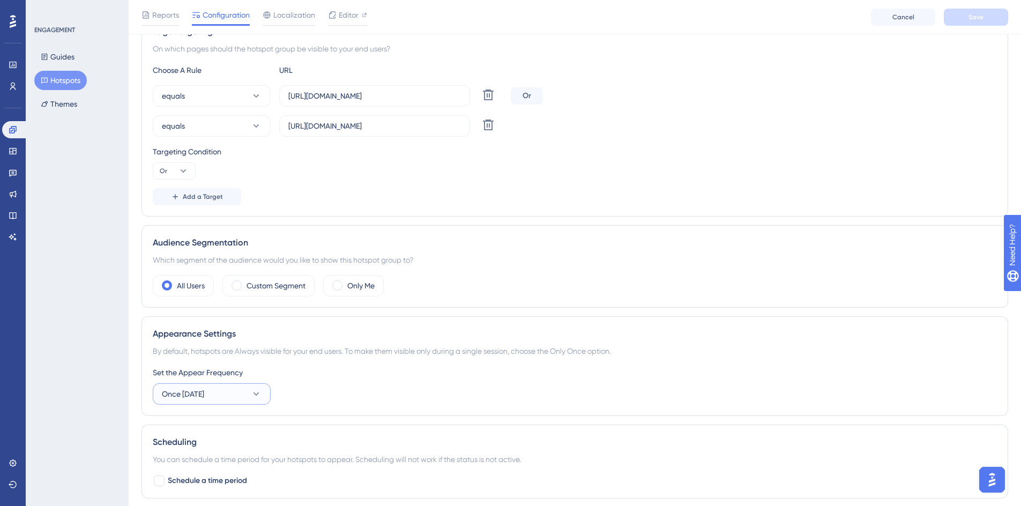
click at [220, 399] on button "Once in 1 day" at bounding box center [212, 393] width 118 height 21
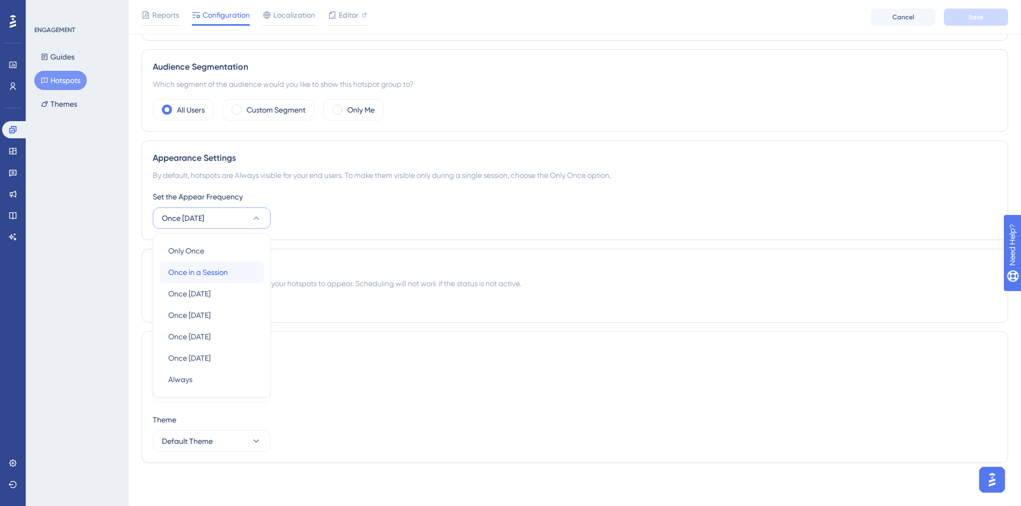
click at [211, 279] on div "Once in a Session Once in a Session" at bounding box center [211, 272] width 87 height 21
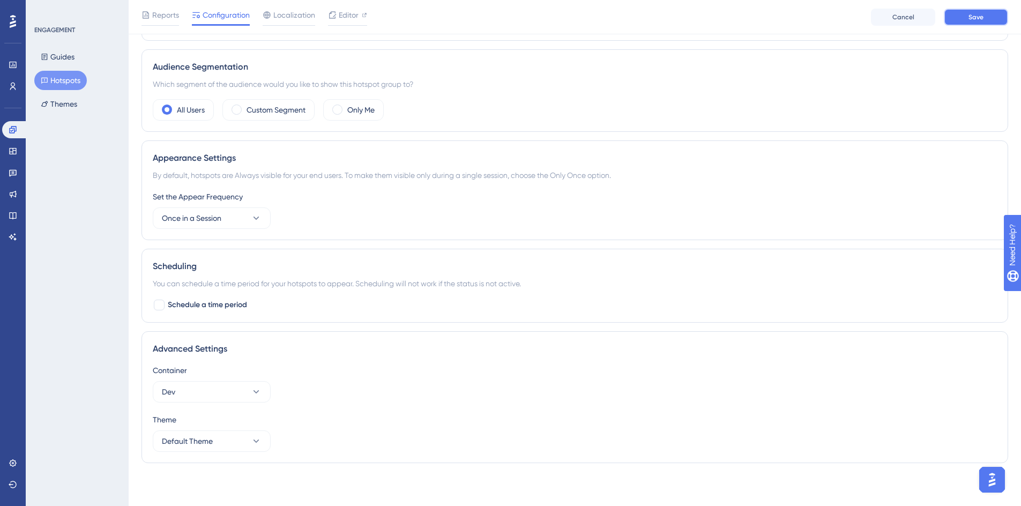
click at [965, 11] on button "Save" at bounding box center [976, 17] width 64 height 17
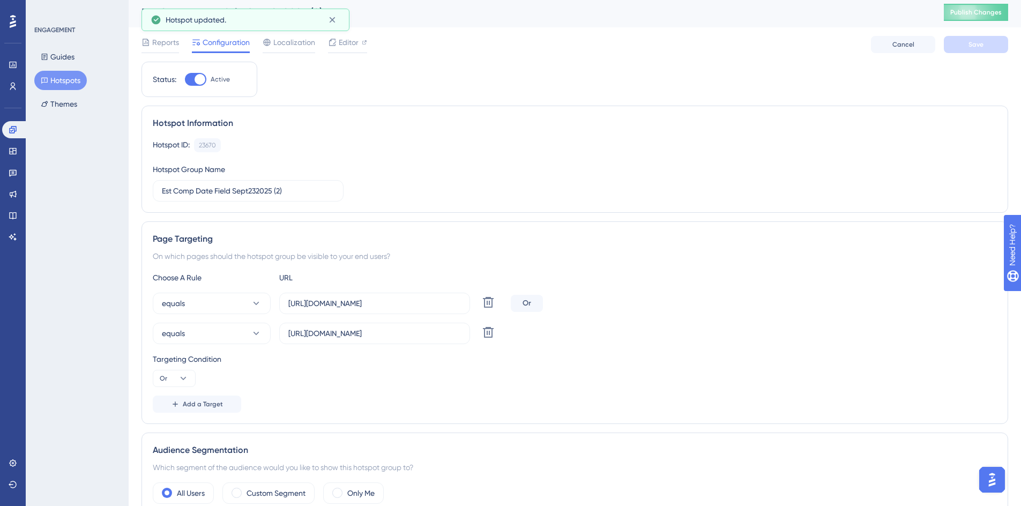
scroll to position [0, 0]
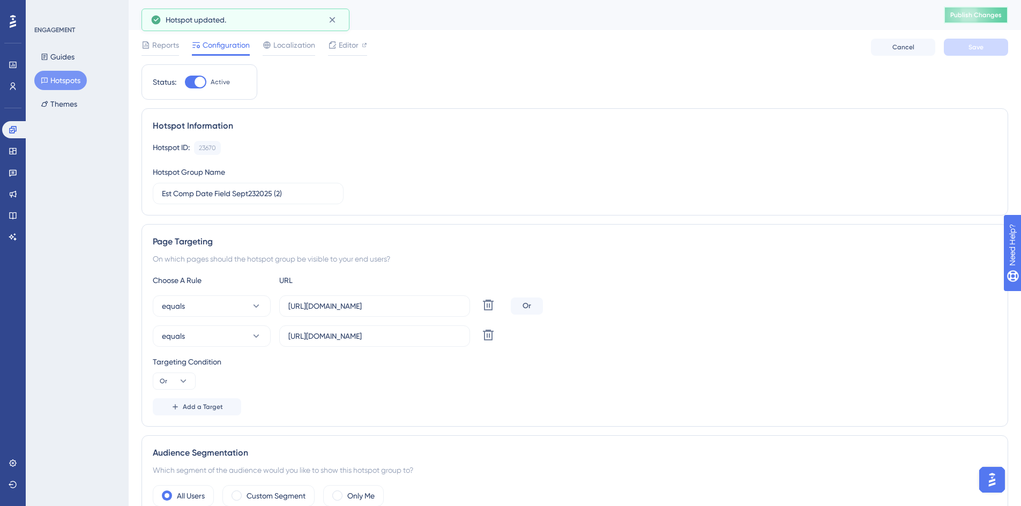
click at [963, 18] on span "Publish Changes" at bounding box center [976, 15] width 51 height 9
click at [349, 46] on span "Editor" at bounding box center [349, 45] width 20 height 13
click at [346, 48] on span "Editor" at bounding box center [349, 45] width 20 height 13
click at [61, 75] on button "Hotspots" at bounding box center [60, 80] width 53 height 19
